Goal: Check status: Check status

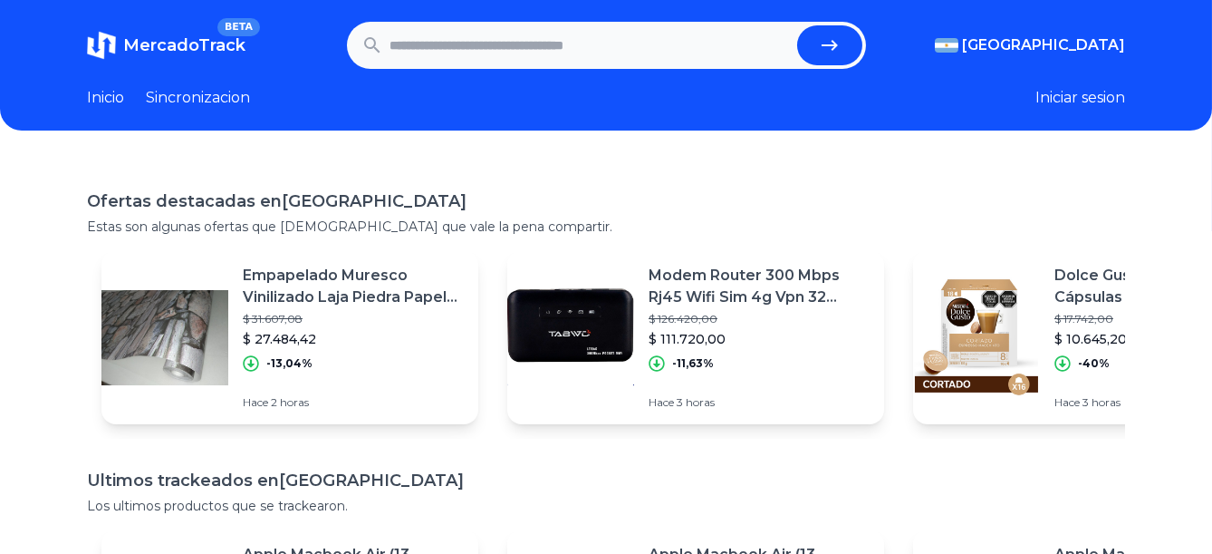
click at [841, 34] on icon "submit" at bounding box center [830, 45] width 22 height 22
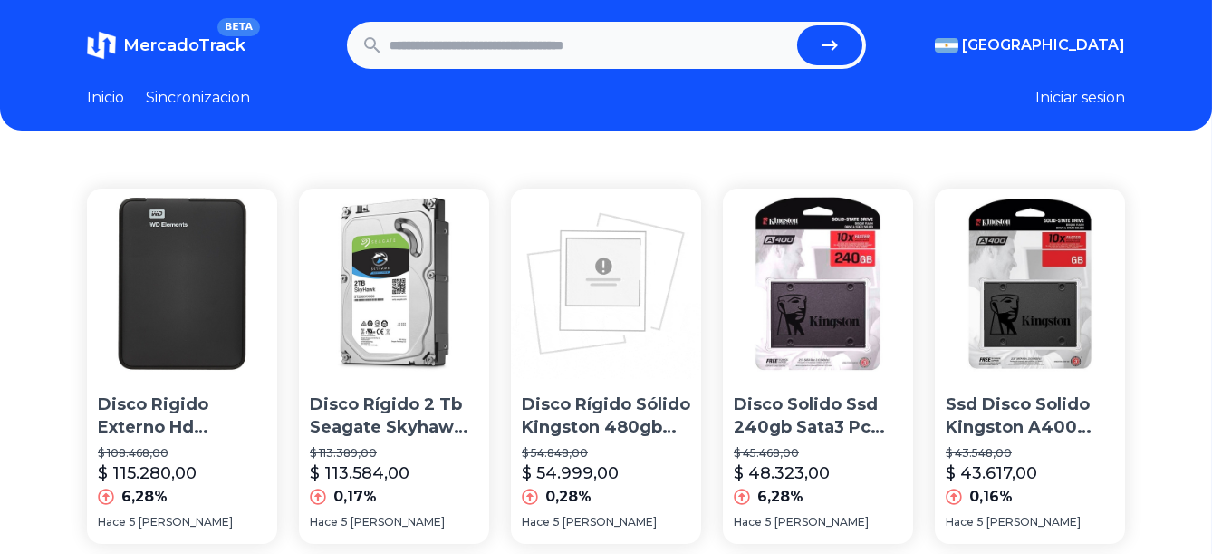
click at [841, 34] on icon "submit" at bounding box center [830, 45] width 22 height 22
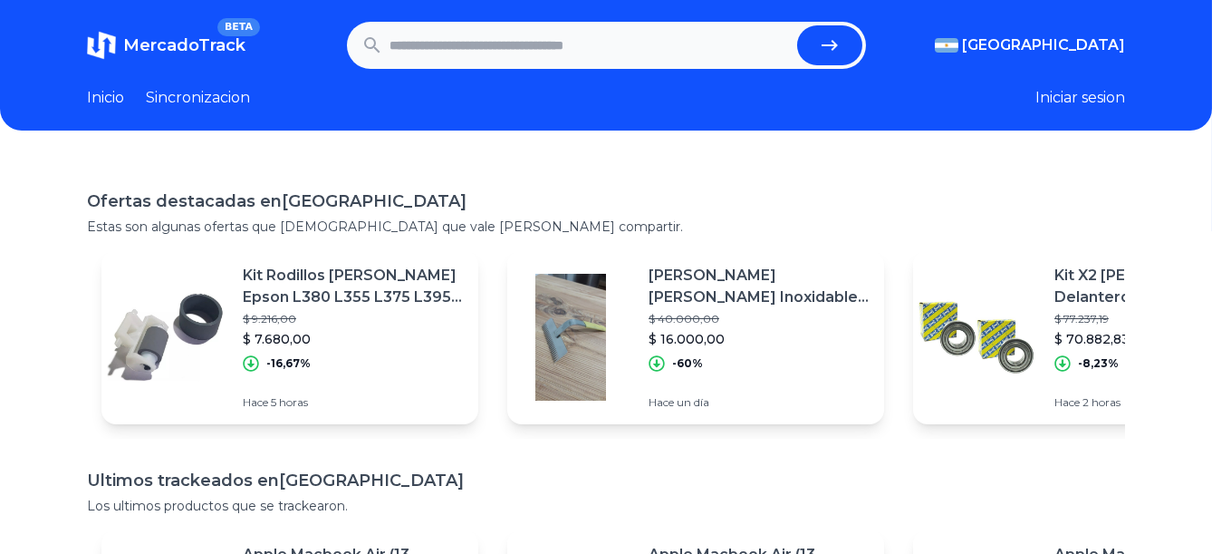
click at [484, 49] on input "text" at bounding box center [590, 45] width 400 height 40
paste input "**********"
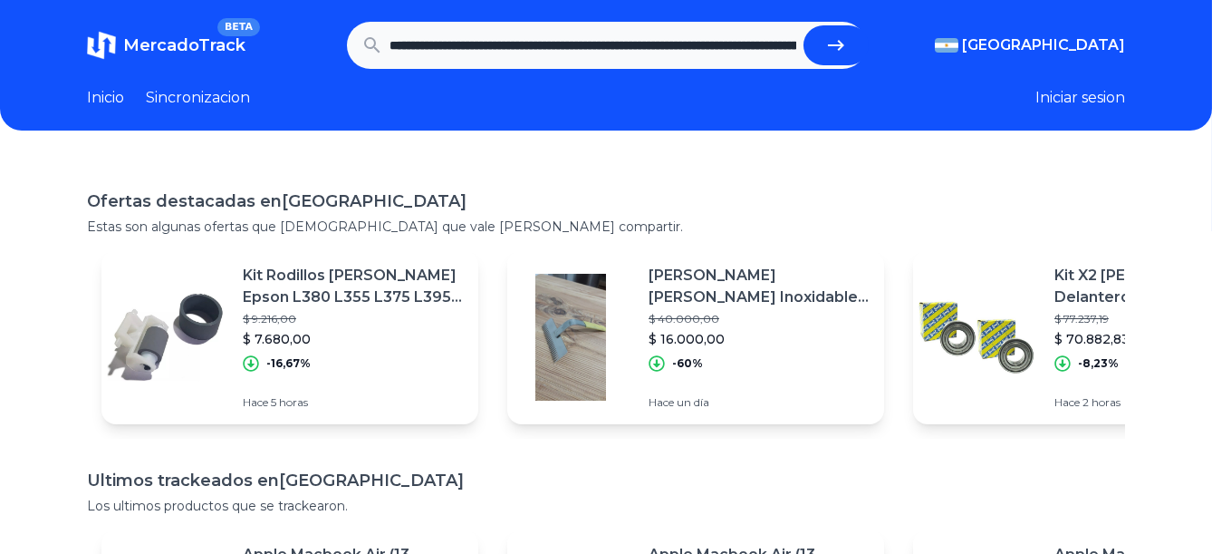
click at [847, 52] on icon "submit" at bounding box center [836, 45] width 22 height 22
type input "**********"
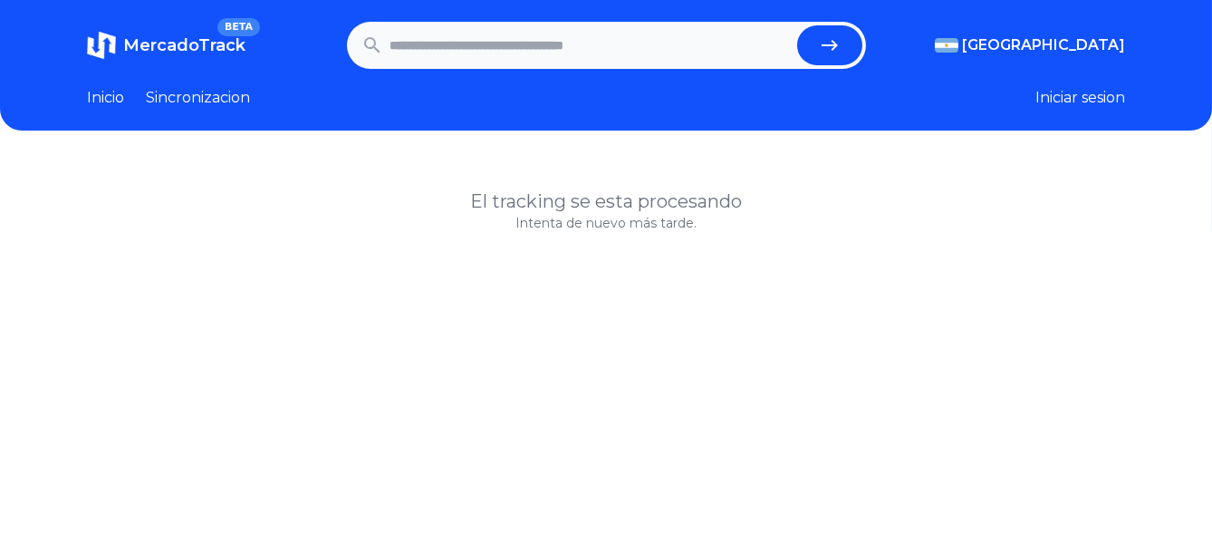
click at [535, 38] on input "text" at bounding box center [590, 45] width 400 height 40
paste input "**********"
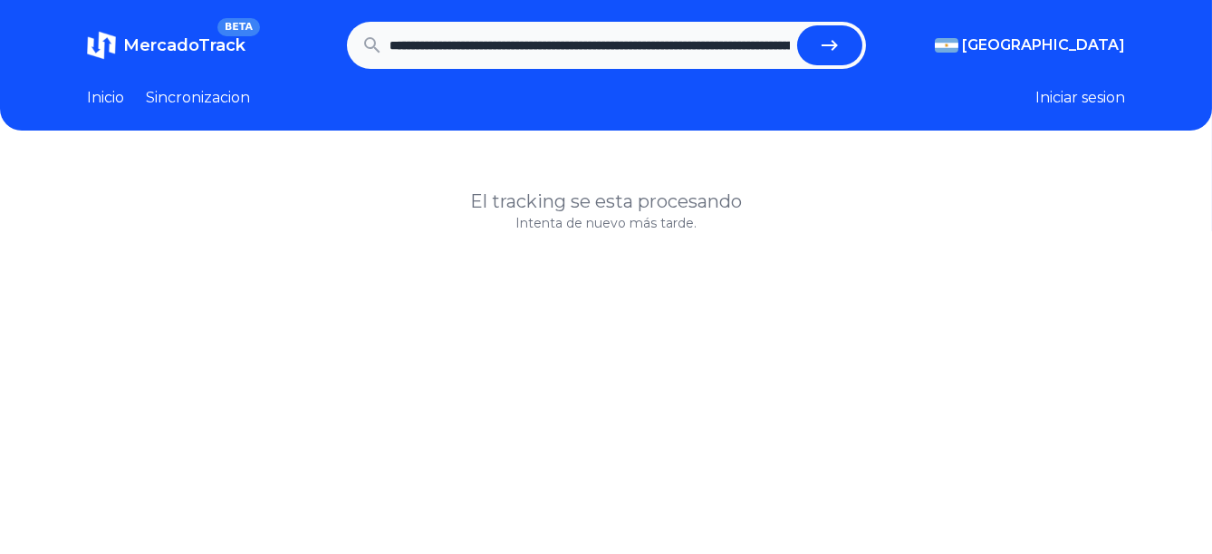
scroll to position [0, 2931]
click at [804, 25] on button "submit" at bounding box center [836, 45] width 65 height 40
type input "**********"
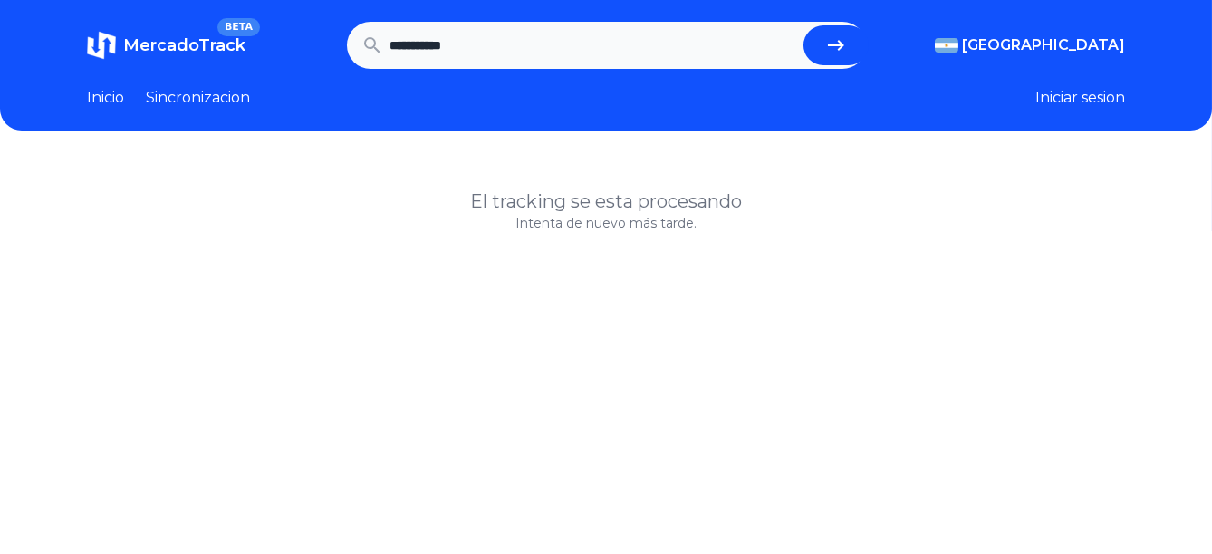
scroll to position [0, 0]
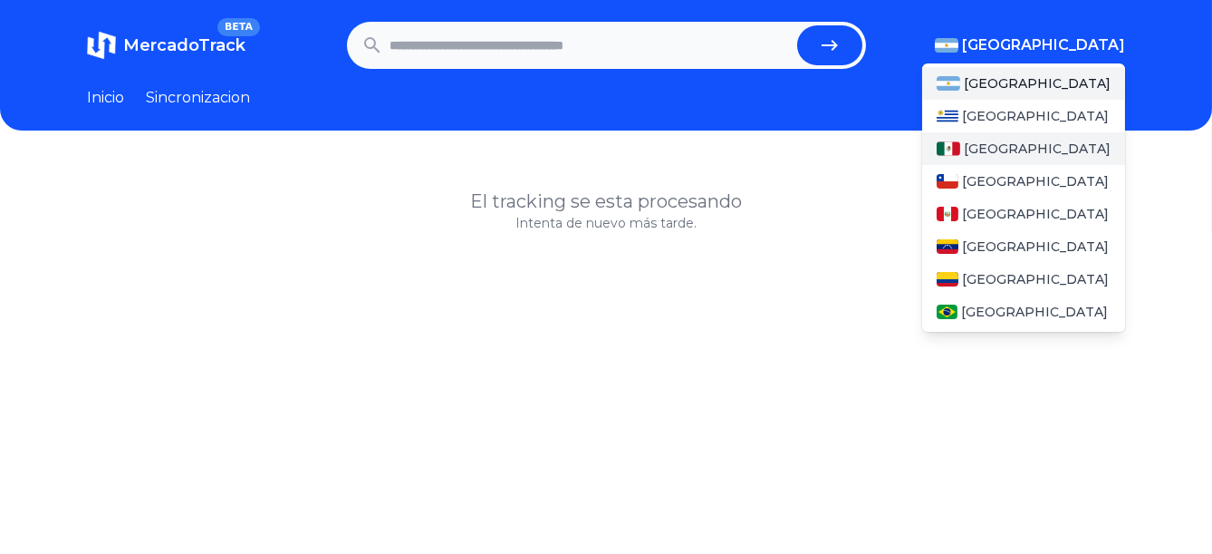
click at [1031, 149] on div "[GEOGRAPHIC_DATA]" at bounding box center [1023, 148] width 203 height 33
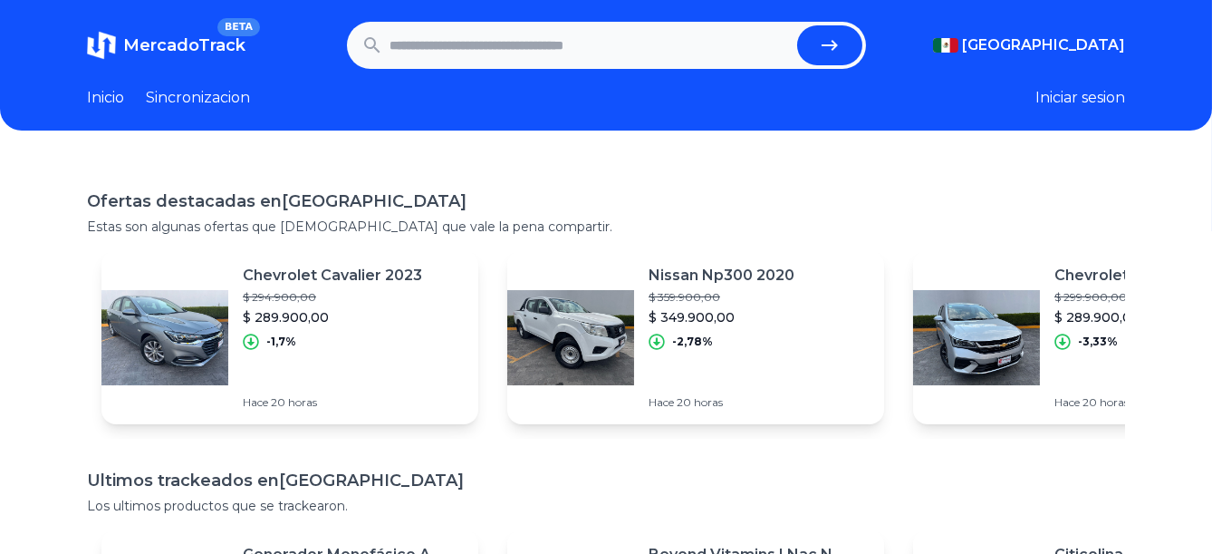
click at [579, 49] on input "text" at bounding box center [590, 45] width 400 height 40
paste input "**********"
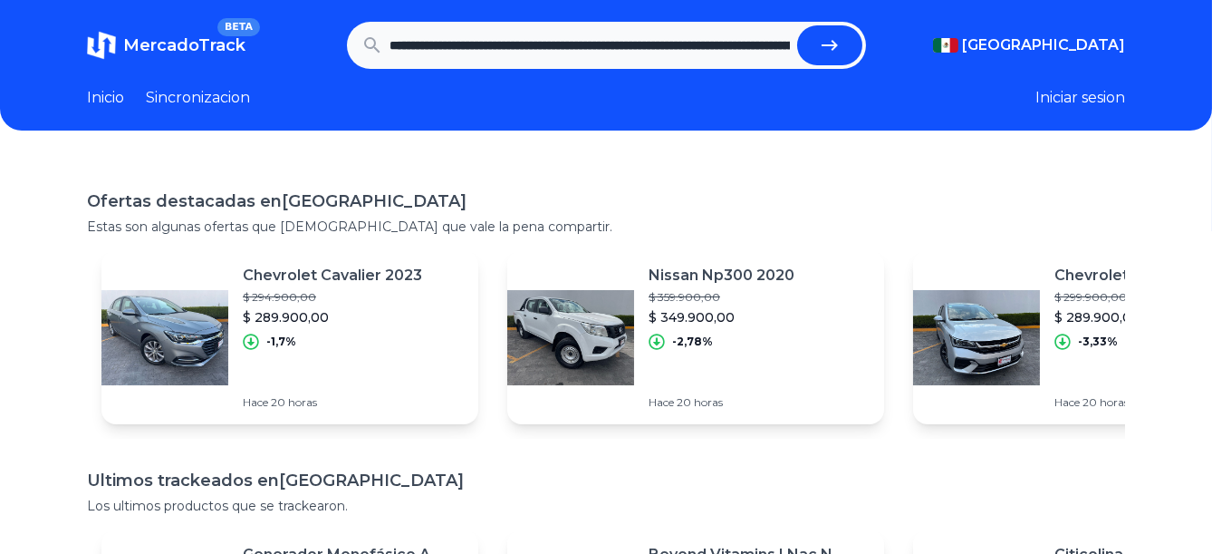
scroll to position [0, 2931]
click at [804, 25] on button "submit" at bounding box center [836, 45] width 65 height 40
type input "**********"
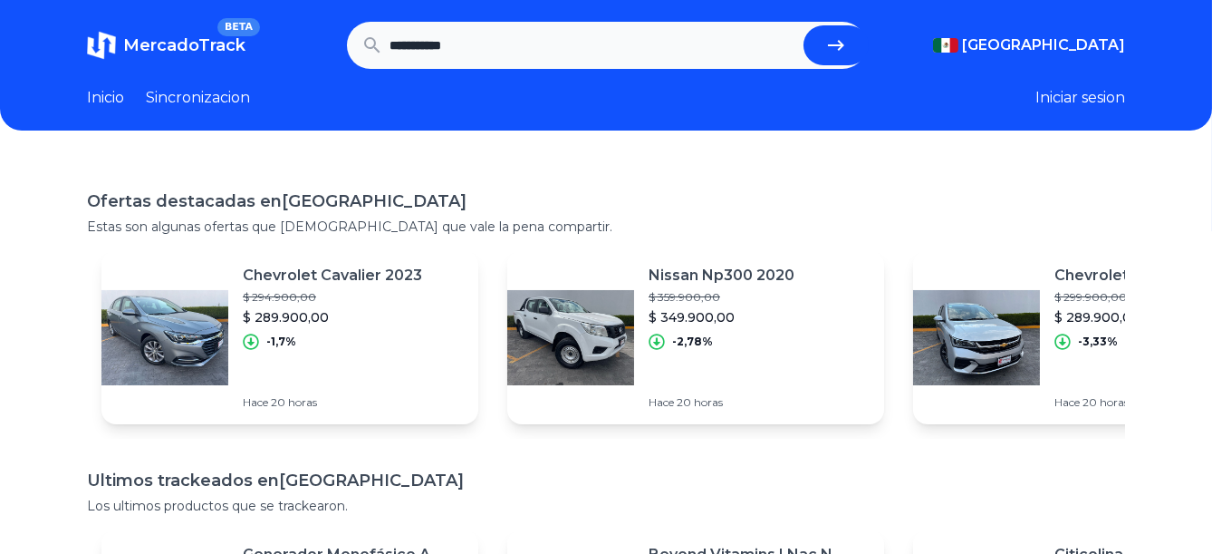
scroll to position [0, 0]
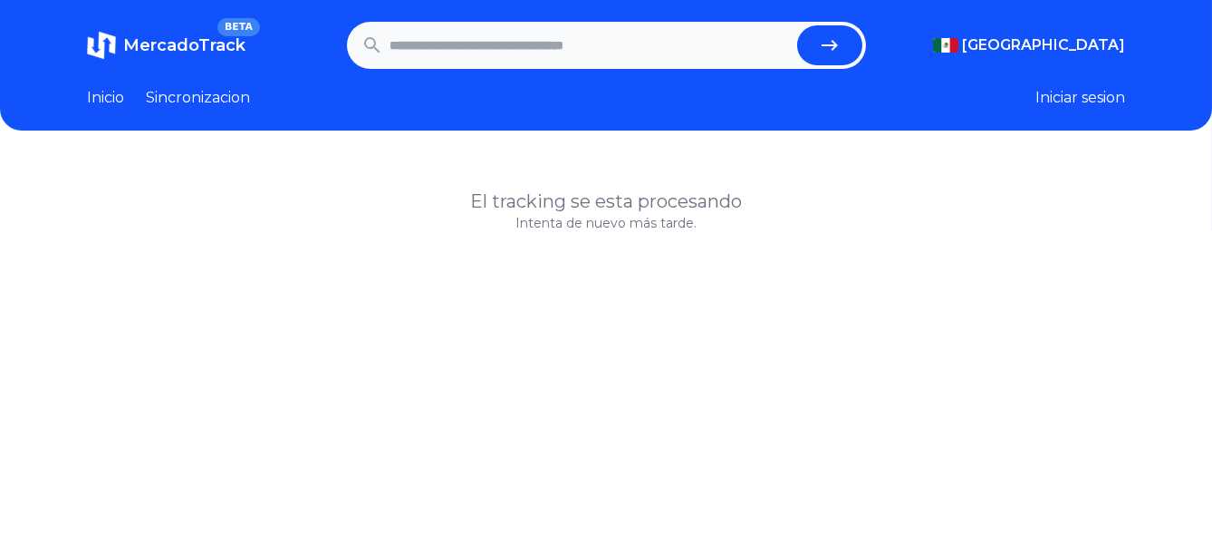
click at [579, 49] on input "text" at bounding box center [590, 45] width 400 height 40
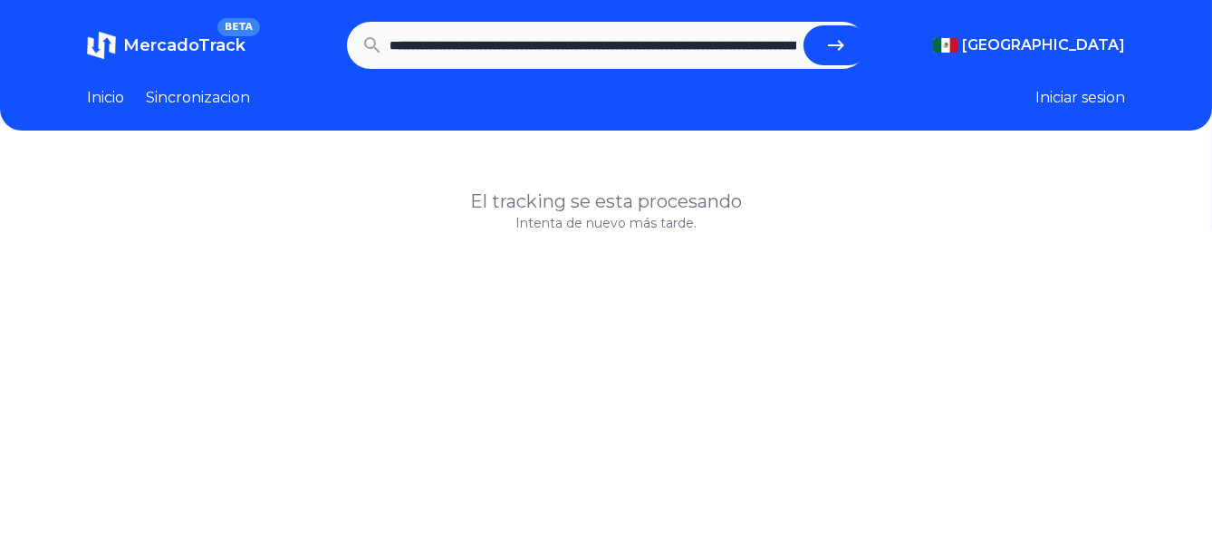
click at [831, 52] on icon "submit" at bounding box center [836, 45] width 22 height 22
type input "**********"
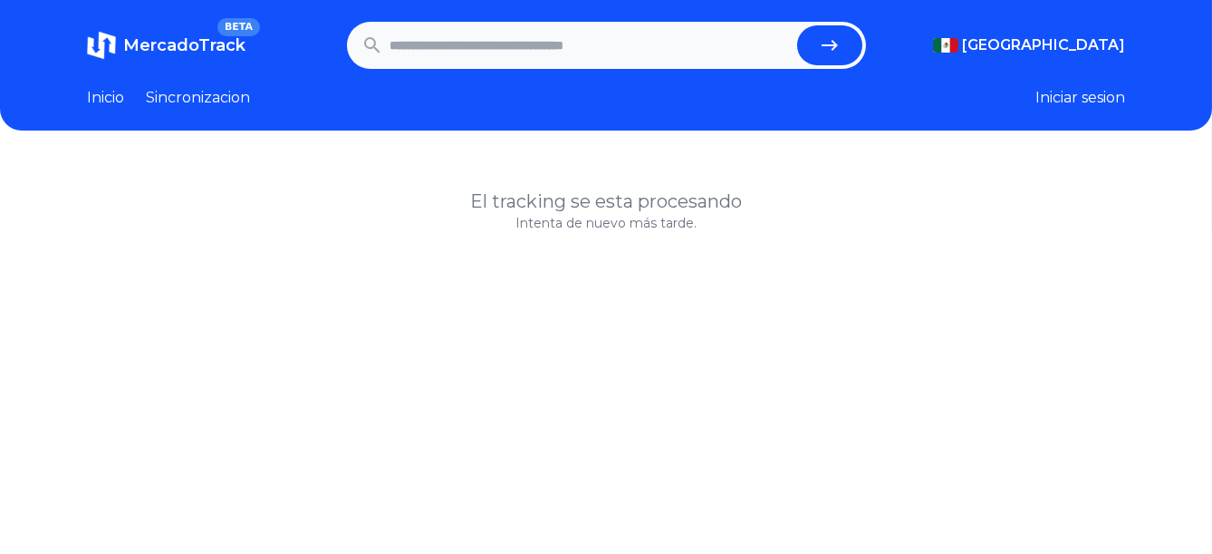
click at [101, 99] on link "Inicio" at bounding box center [105, 98] width 37 height 22
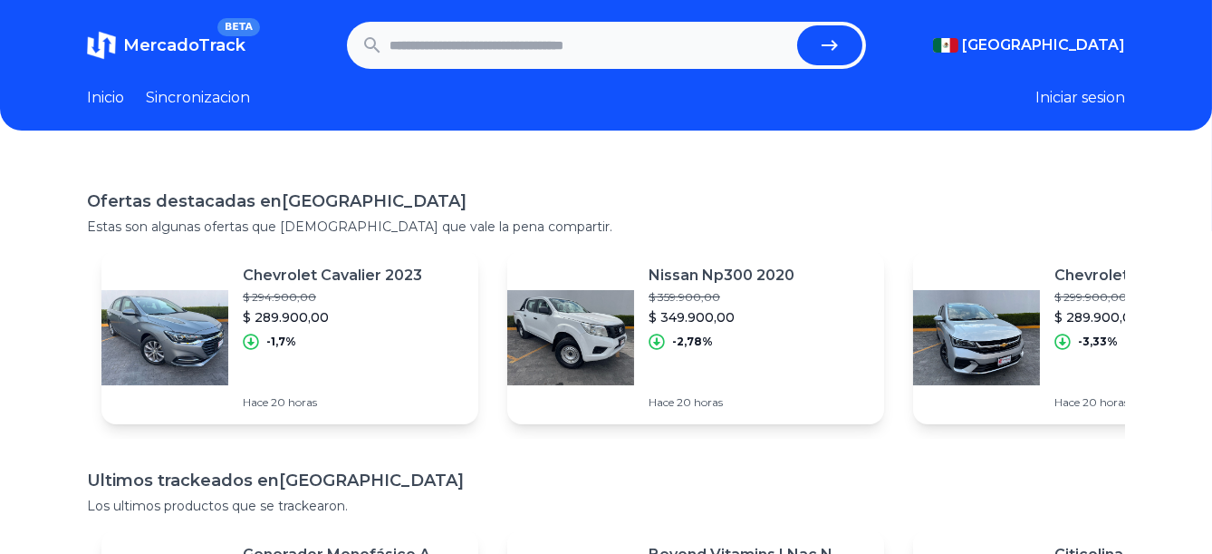
click at [189, 41] on span "MercadoTrack" at bounding box center [184, 45] width 122 height 20
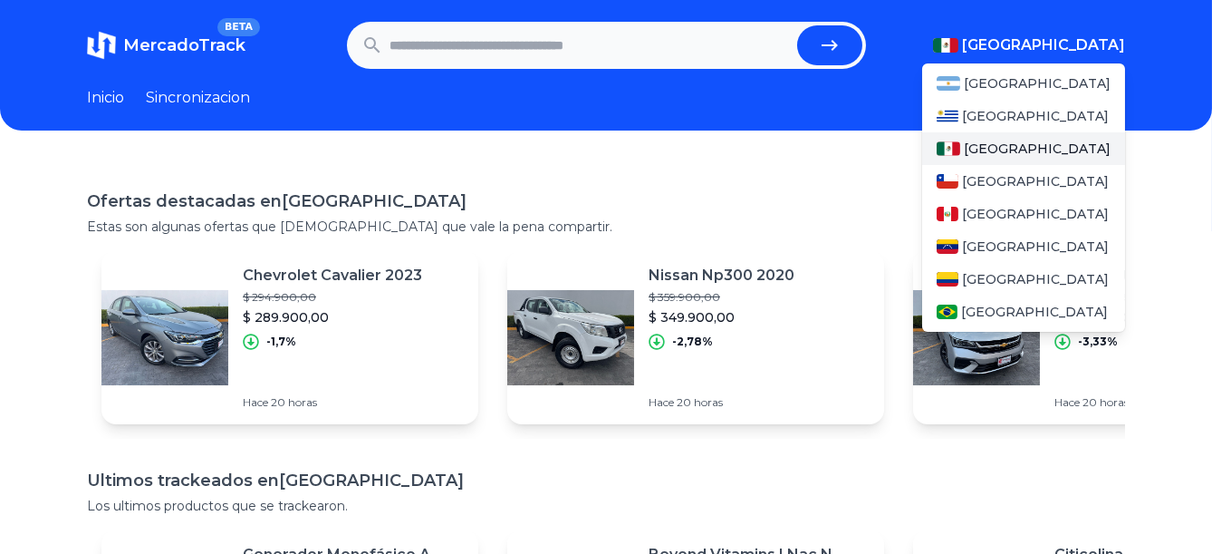
click at [1034, 144] on div "[GEOGRAPHIC_DATA]" at bounding box center [1023, 148] width 203 height 33
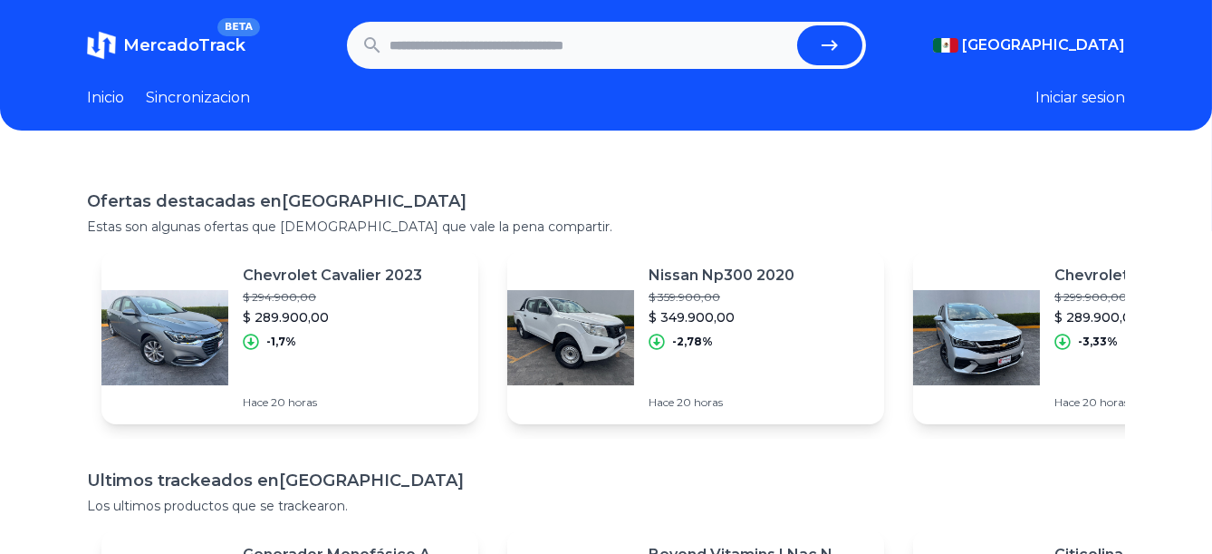
click at [683, 41] on input "text" at bounding box center [590, 45] width 400 height 40
type input "**********"
click at [797, 25] on button "submit" at bounding box center [829, 45] width 65 height 40
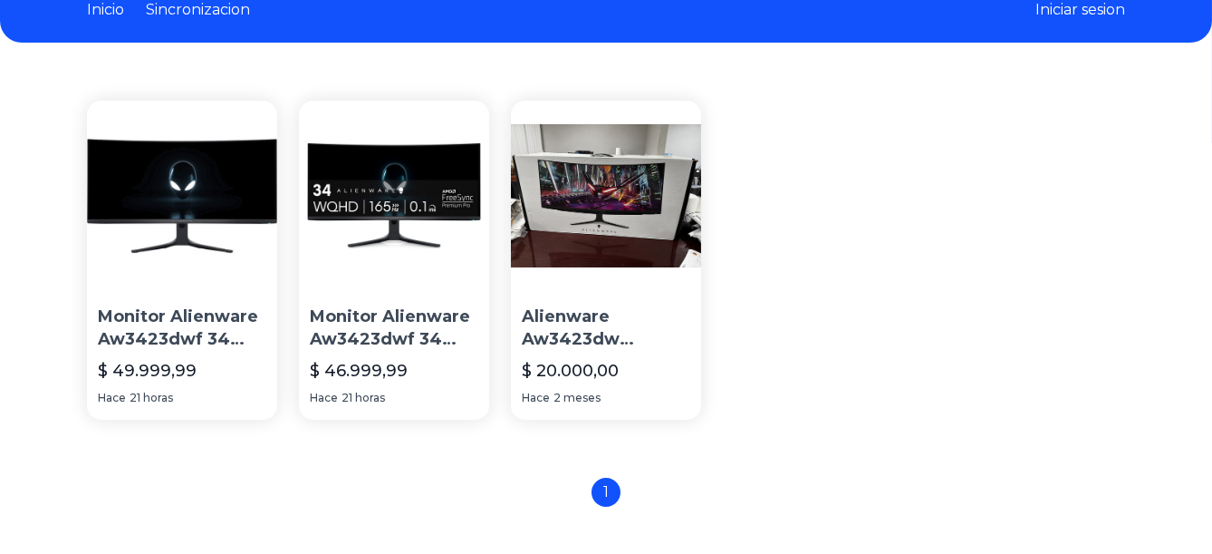
scroll to position [90, 0]
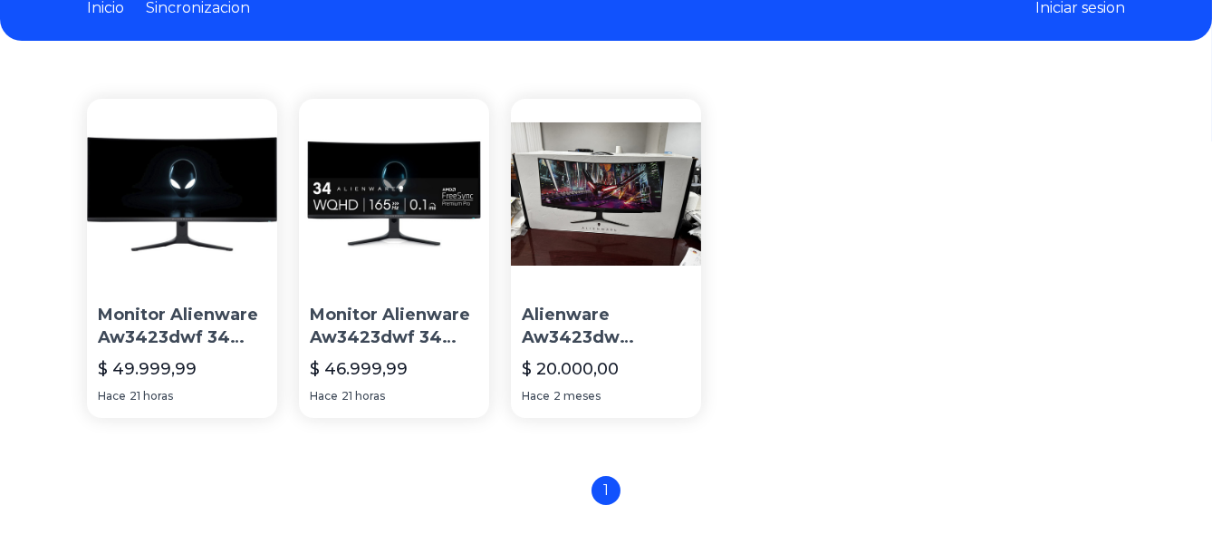
click at [425, 232] on img at bounding box center [394, 194] width 190 height 190
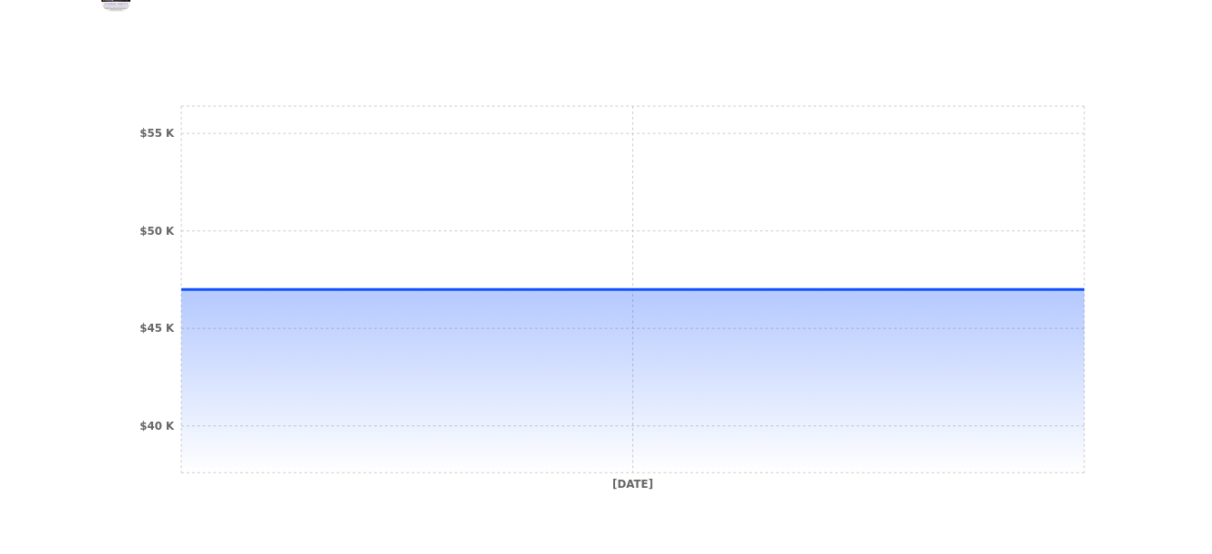
scroll to position [575, 0]
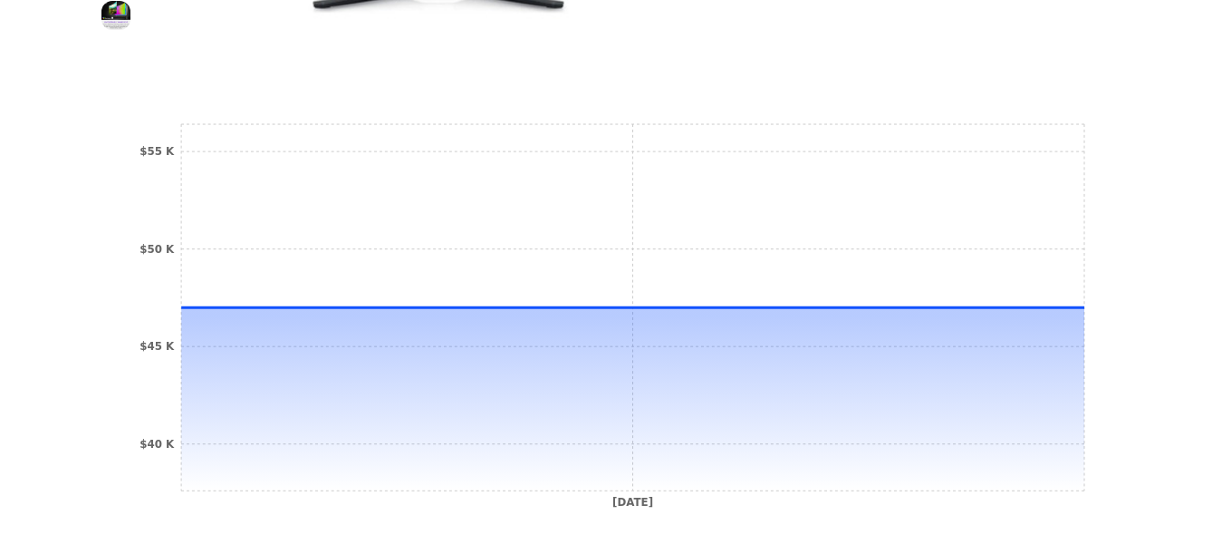
click at [176, 309] on icon "[DATE] $40 K $45 K $50 K $55 K" at bounding box center [606, 321] width 966 height 408
drag, startPoint x: 209, startPoint y: 319, endPoint x: 544, endPoint y: 341, distance: 335.9
click at [544, 341] on icon at bounding box center [632, 398] width 903 height 183
drag, startPoint x: 347, startPoint y: 340, endPoint x: 612, endPoint y: 378, distance: 268.2
click at [612, 378] on icon at bounding box center [632, 398] width 903 height 183
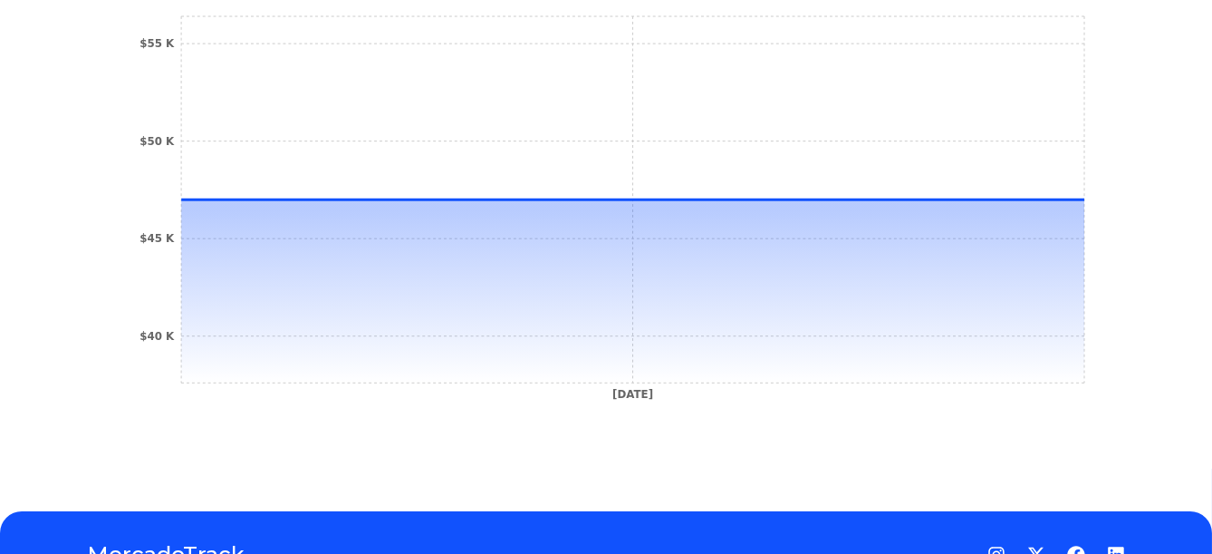
scroll to position [778, 0]
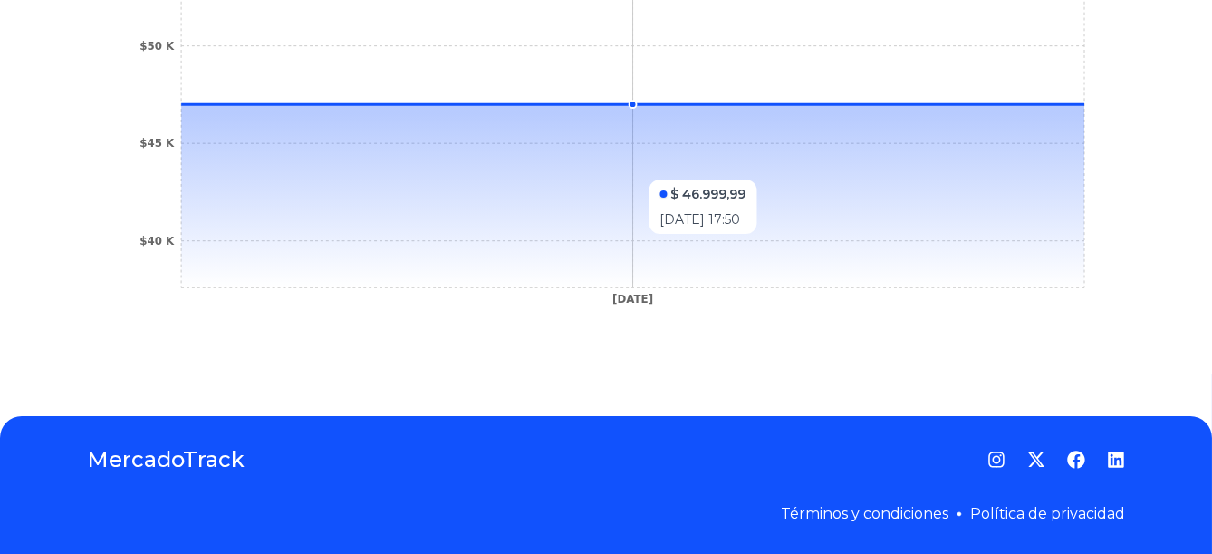
drag, startPoint x: 193, startPoint y: 173, endPoint x: 644, endPoint y: 195, distance: 451.7
click at [644, 195] on icon at bounding box center [632, 195] width 903 height 183
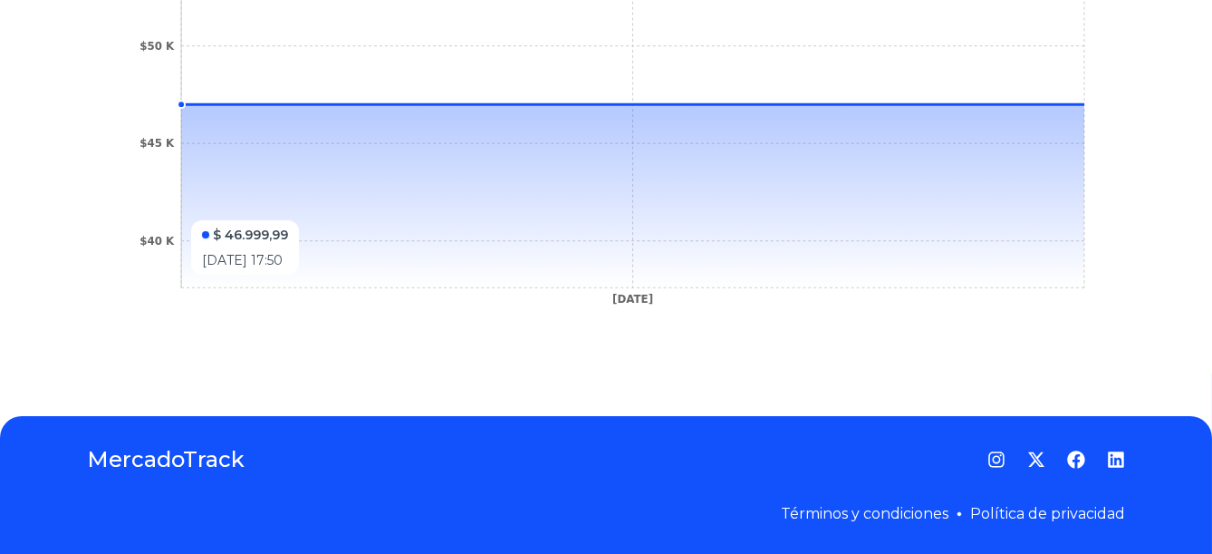
click at [213, 211] on icon at bounding box center [632, 195] width 903 height 183
click at [304, 196] on icon at bounding box center [632, 195] width 903 height 183
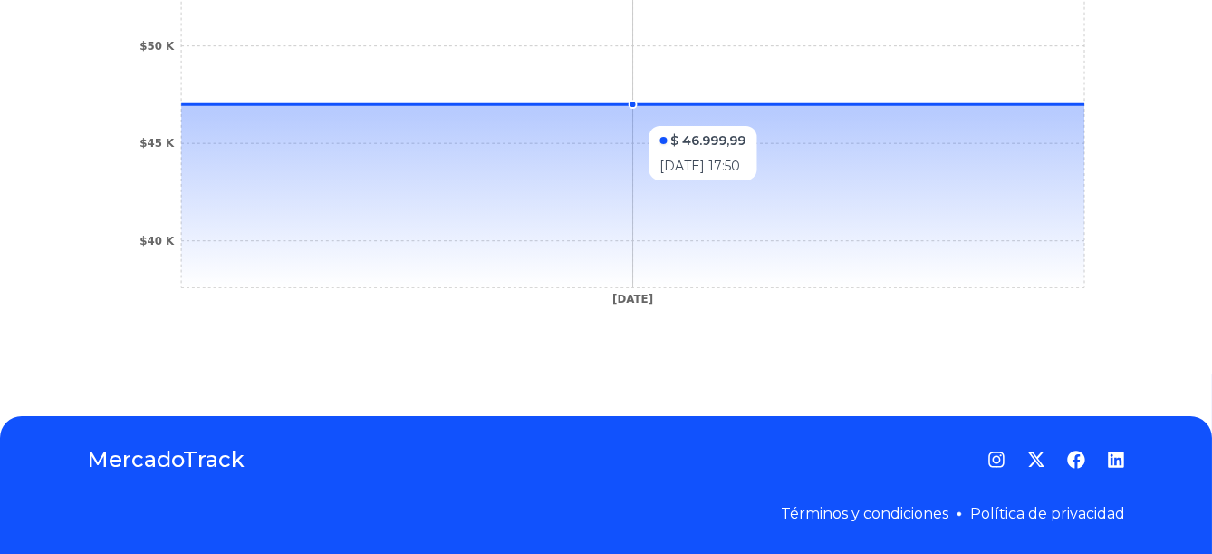
click at [429, 117] on icon at bounding box center [632, 195] width 903 height 183
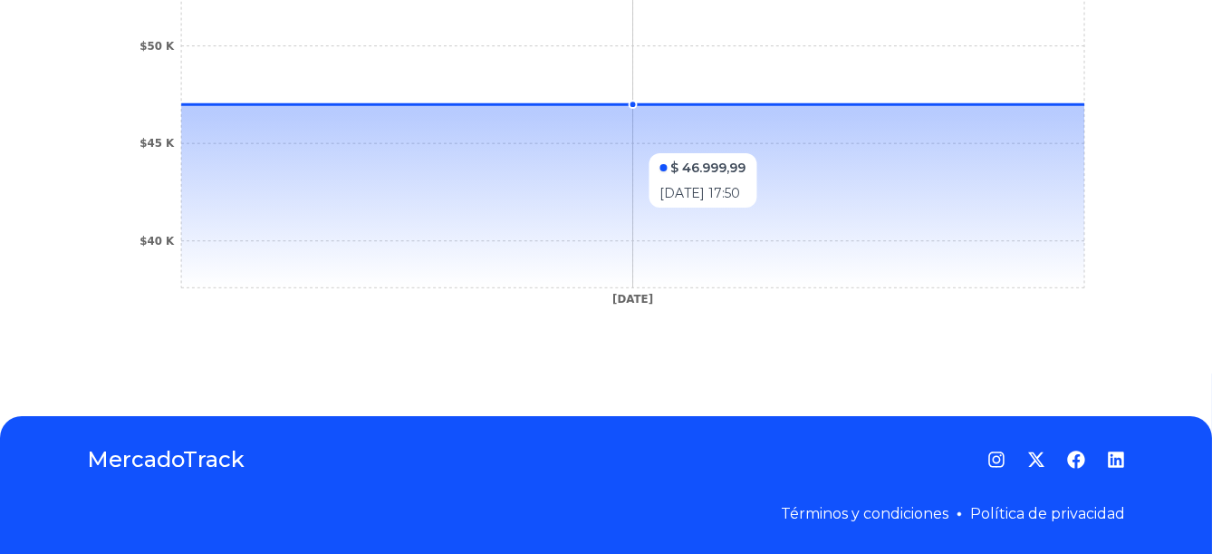
click at [716, 144] on icon at bounding box center [632, 195] width 903 height 183
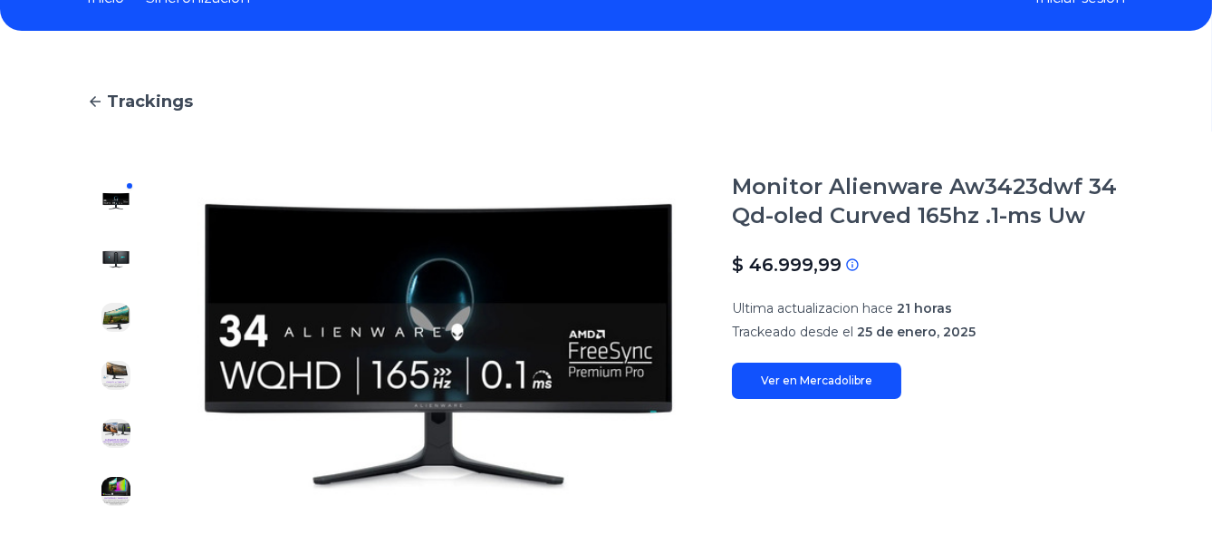
scroll to position [0, 0]
